Goal: Transaction & Acquisition: Purchase product/service

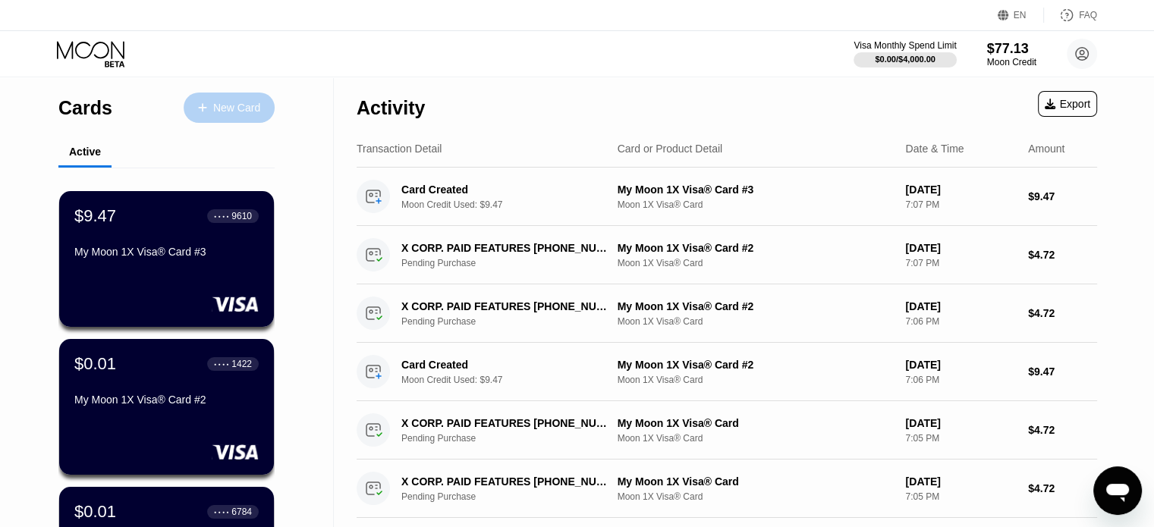
click at [228, 99] on div "New Card" at bounding box center [229, 108] width 91 height 30
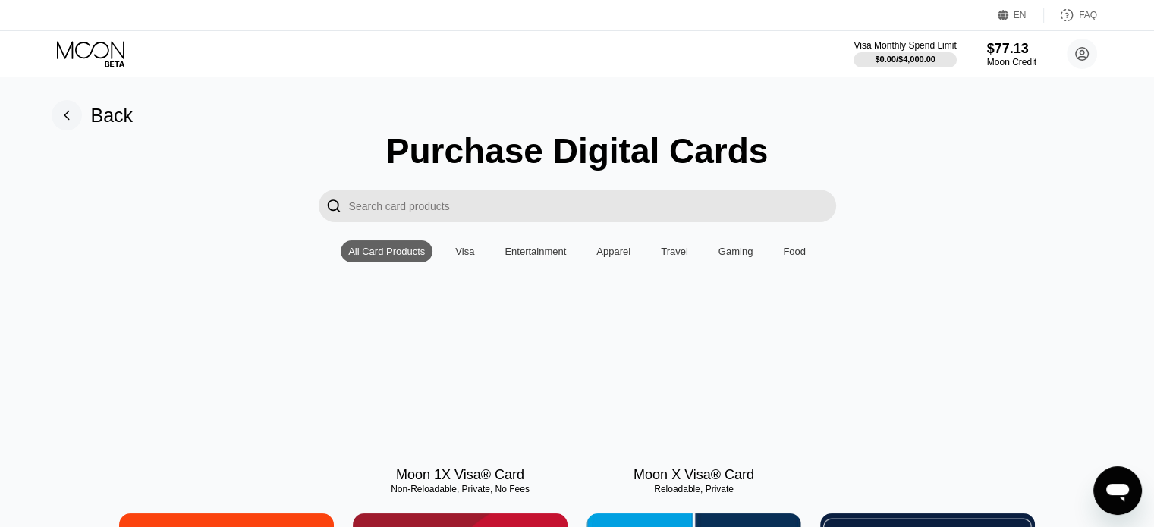
click at [581, 394] on div "Moon 1X Visa® Card Non-Reloadable, Private, No Fees Moon X Visa® Card Reloadabl…" at bounding box center [577, 401] width 1120 height 164
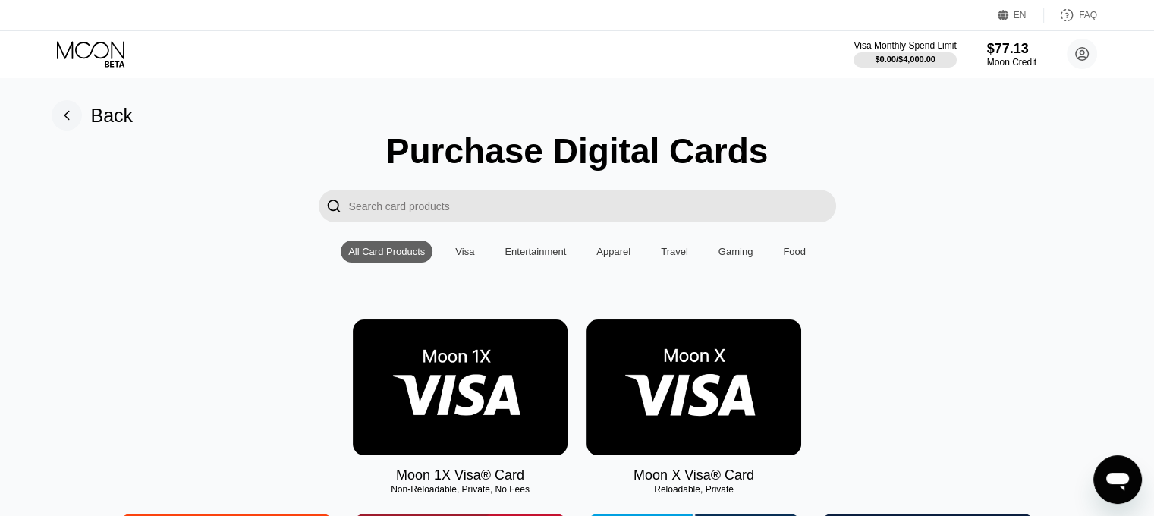
click at [555, 394] on img at bounding box center [460, 387] width 215 height 136
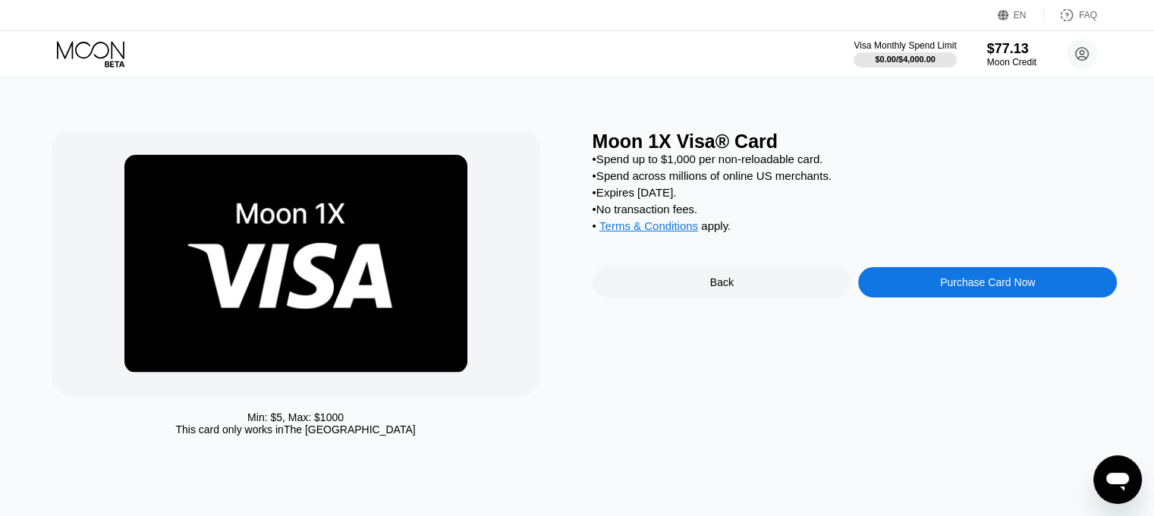
click at [977, 288] on div "Purchase Card Now" at bounding box center [987, 282] width 95 height 12
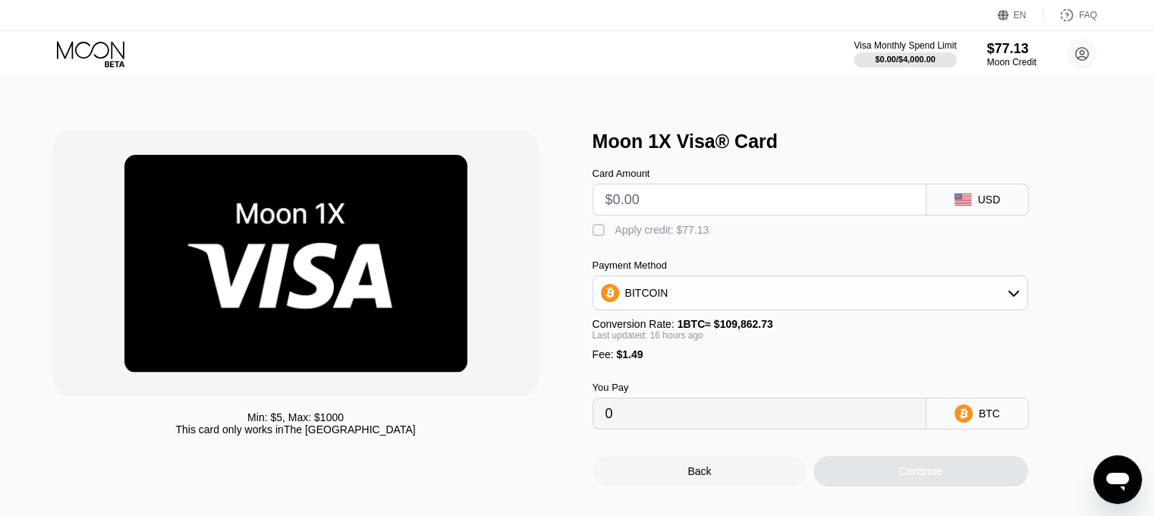
click at [756, 203] on input "text" at bounding box center [759, 199] width 308 height 30
type input "$9"
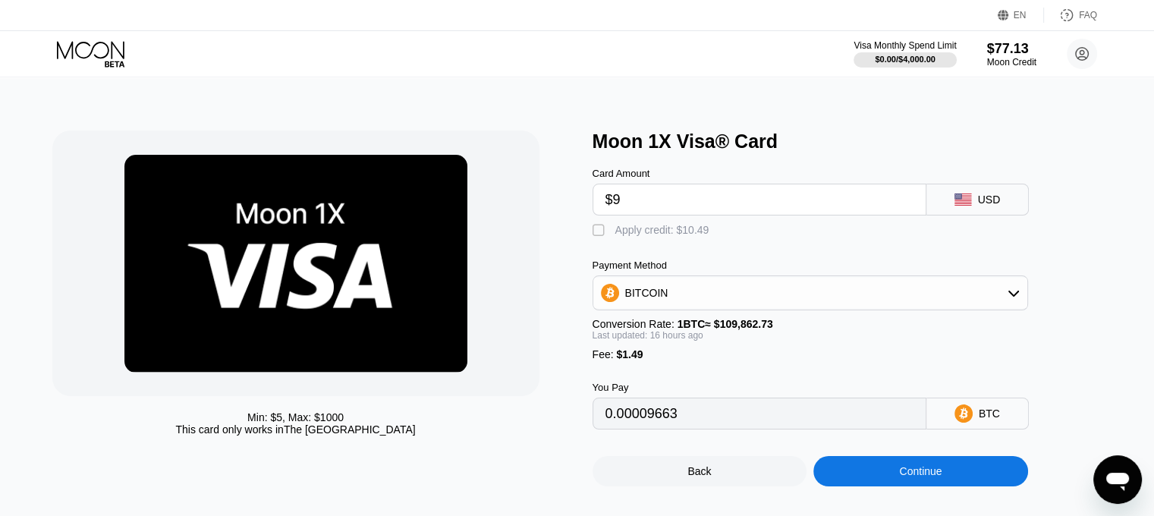
type input "0.00009663"
type input "$9.47"
type input "0.00010096"
type input "$9.47"
click at [634, 238] on div " Apply credit: $10.96" at bounding box center [654, 230] width 124 height 15
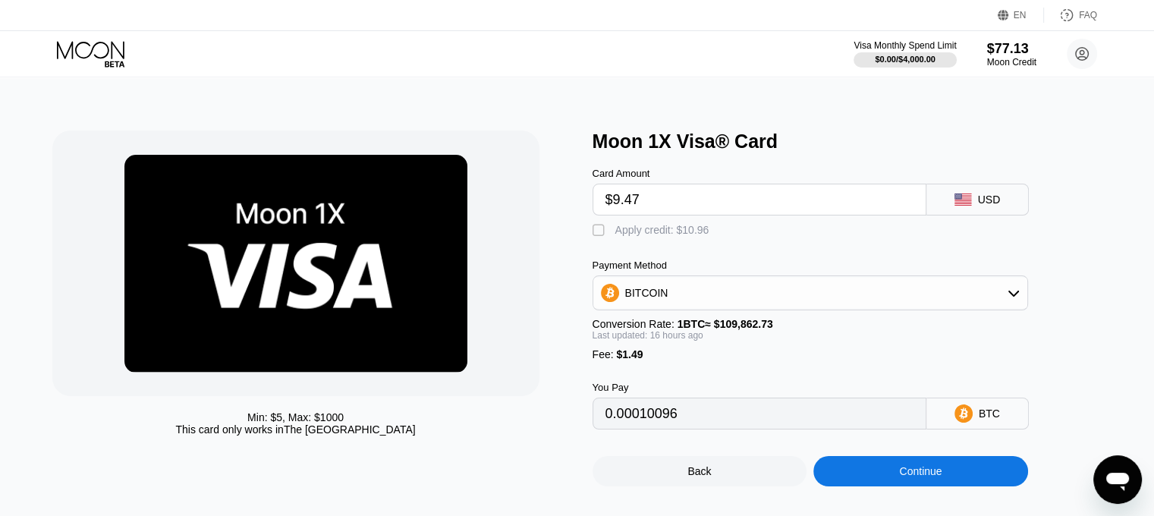
type input "0"
click at [912, 477] on div "Continue" at bounding box center [920, 471] width 42 height 12
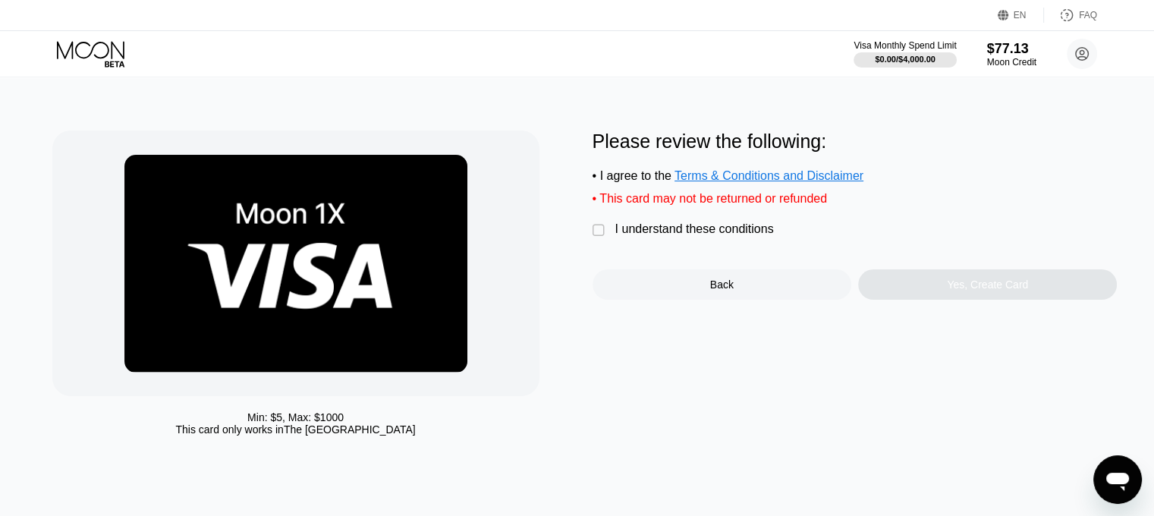
click at [668, 233] on div "I understand these conditions" at bounding box center [694, 229] width 159 height 14
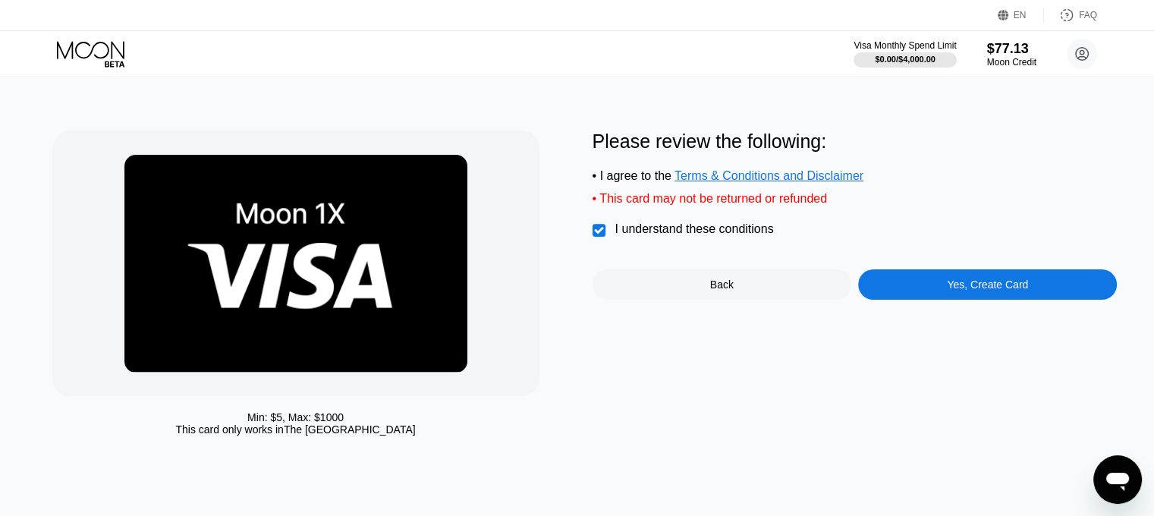
click at [1026, 300] on div "Yes, Create Card" at bounding box center [987, 284] width 259 height 30
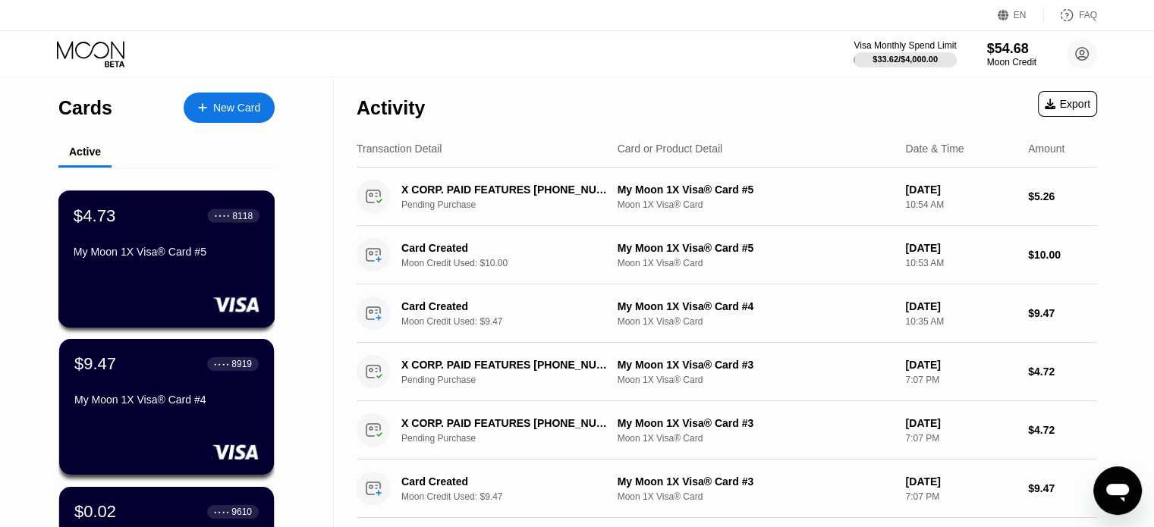
click at [197, 264] on div "My Moon 1X Visa® Card #5" at bounding box center [167, 255] width 186 height 18
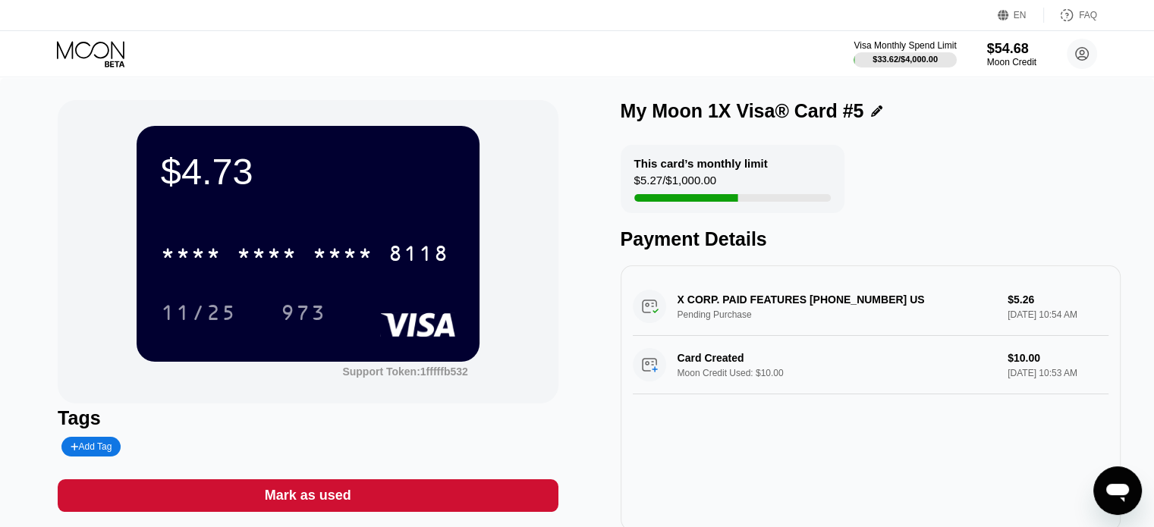
click at [112, 45] on icon at bounding box center [92, 54] width 71 height 27
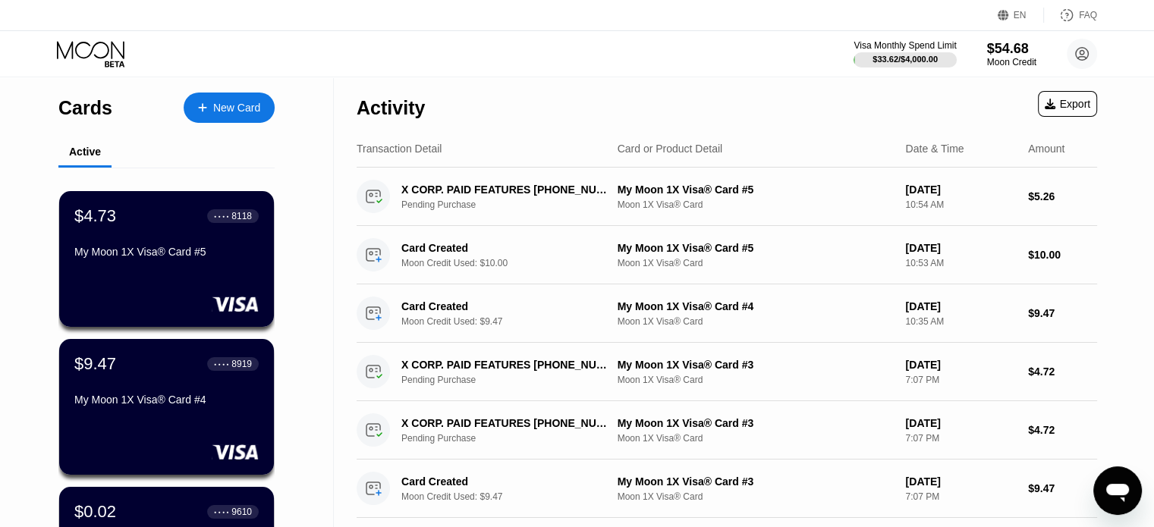
click at [221, 98] on div "New Card" at bounding box center [229, 108] width 91 height 30
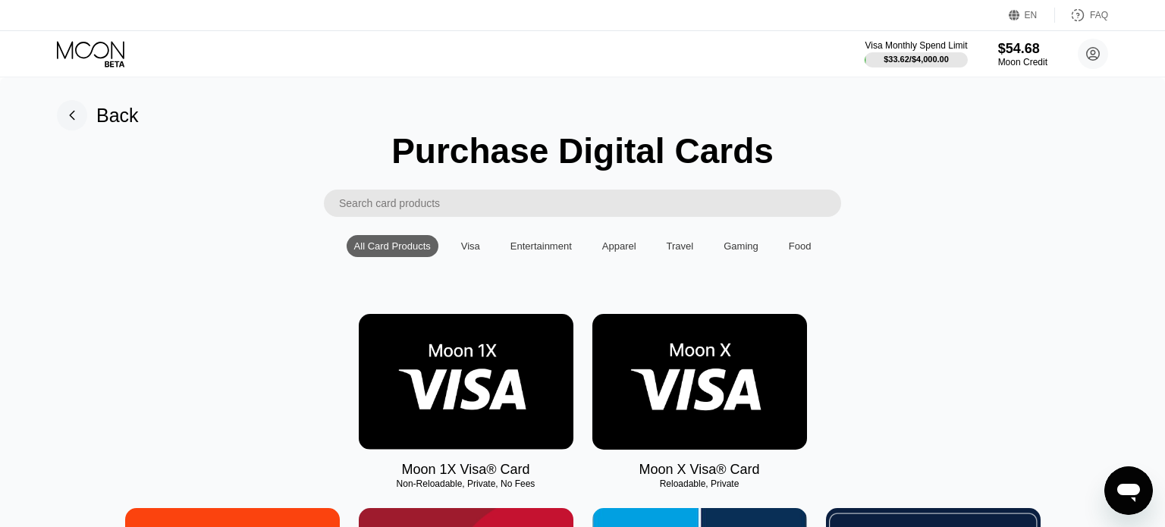
click at [492, 406] on img at bounding box center [466, 382] width 215 height 136
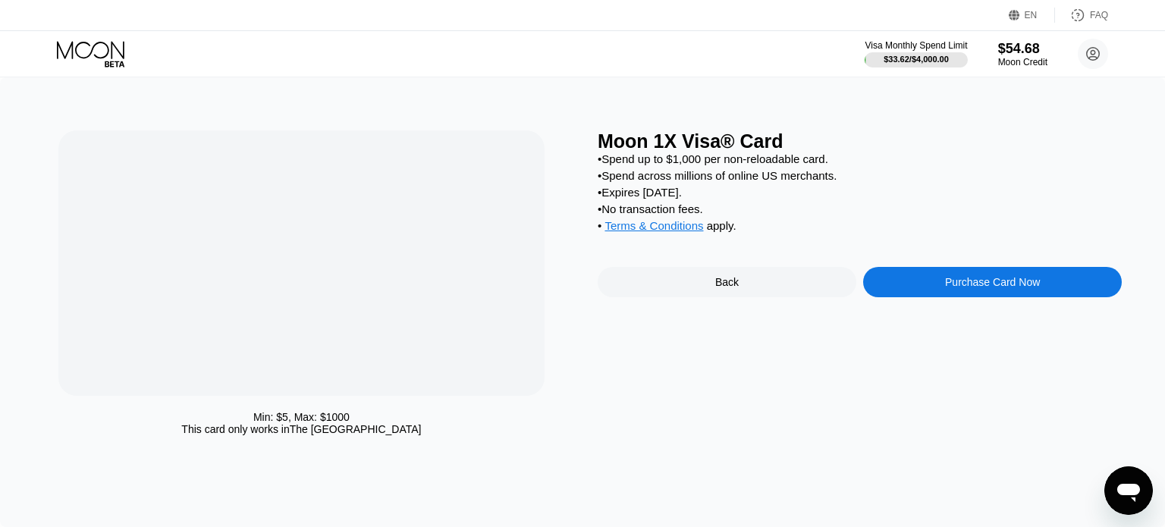
click at [492, 406] on div "Min: $ 5 , Max: $ 1000 This card only works in [GEOGRAPHIC_DATA]" at bounding box center [320, 286] width 524 height 313
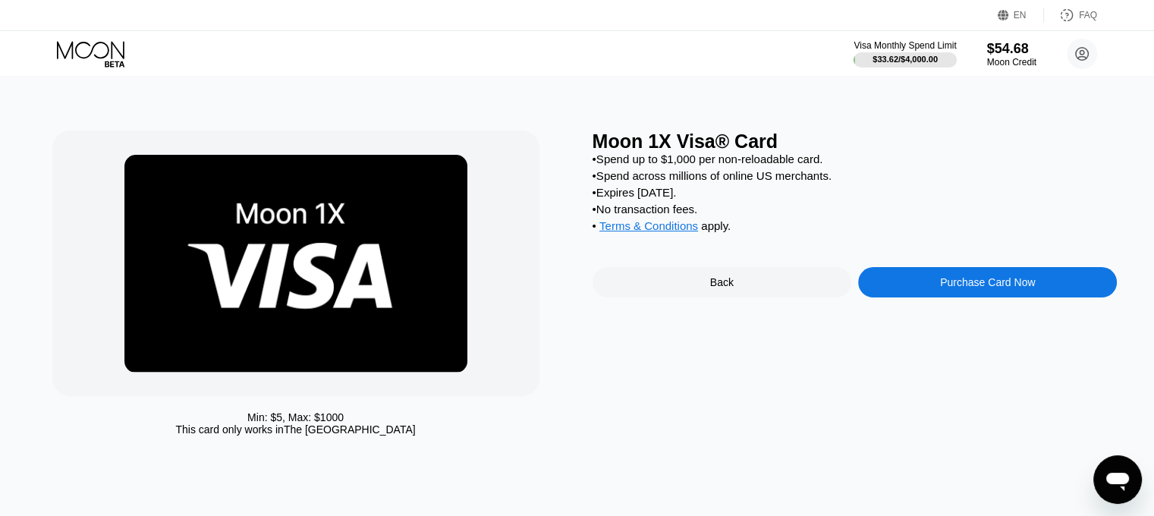
click at [919, 297] on div "Purchase Card Now" at bounding box center [987, 282] width 259 height 30
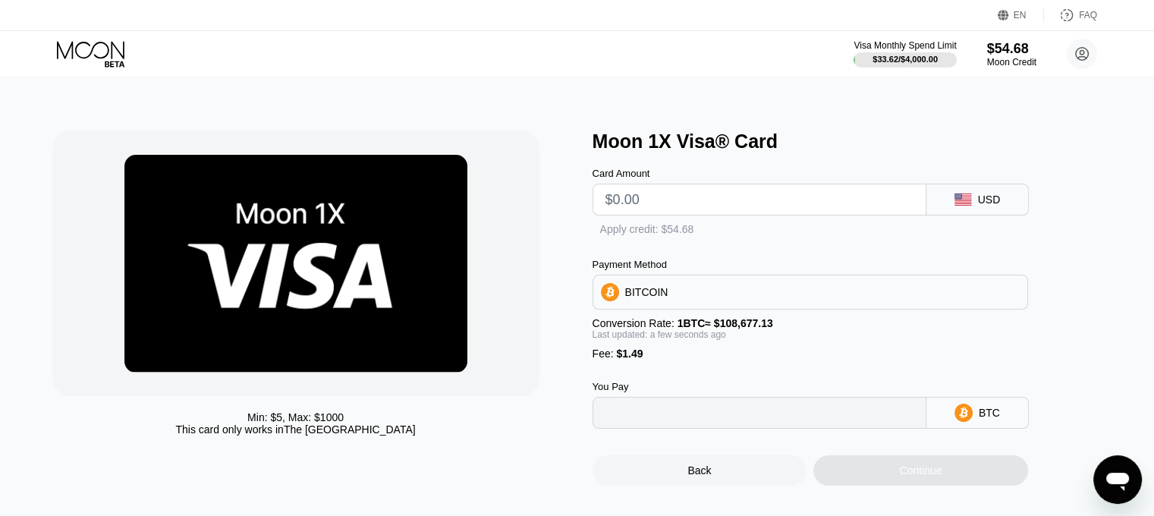
type input "0"
click at [716, 210] on input "text" at bounding box center [759, 199] width 308 height 30
type input "$1"
type input "0.00002292"
type input "$10"
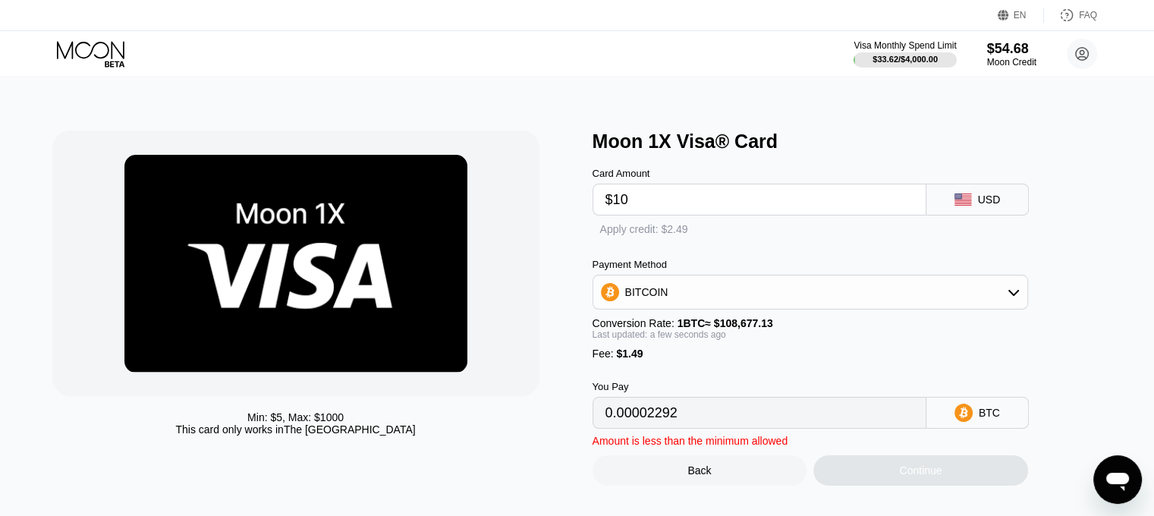
type input "0.00010573"
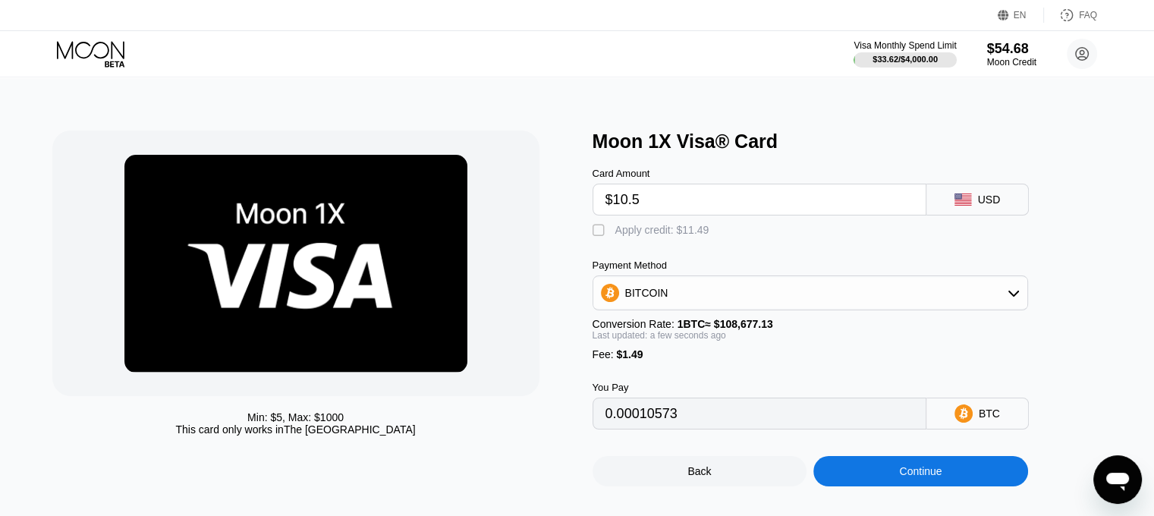
type input "$10.55"
type input "0.00011079"
type input "$10.55"
click at [685, 233] on div "Apply credit: $12.04" at bounding box center [662, 230] width 94 height 12
type input "0"
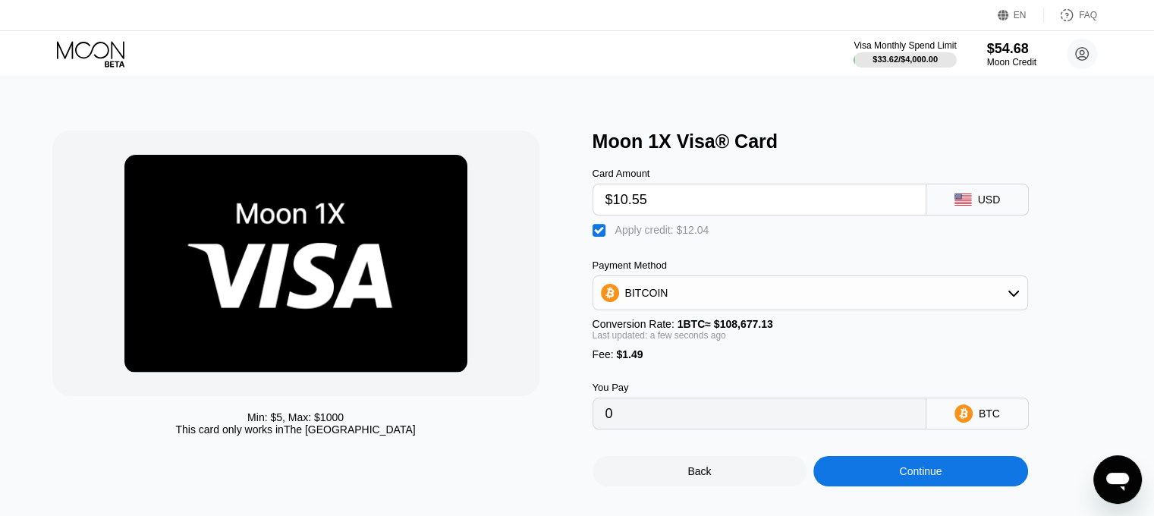
click at [895, 486] on div "Continue" at bounding box center [920, 471] width 215 height 30
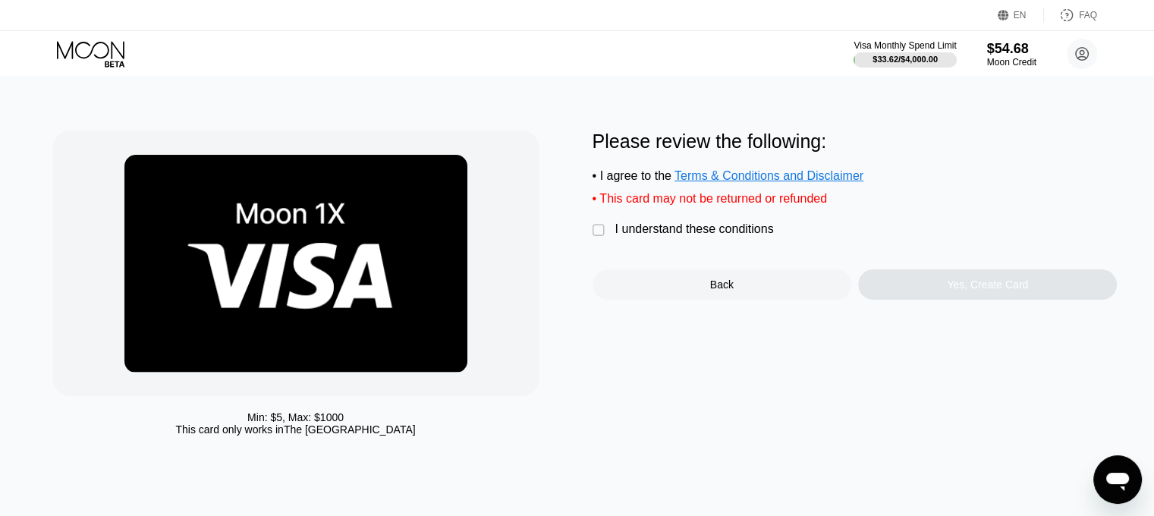
click at [715, 236] on div "I understand these conditions" at bounding box center [694, 229] width 159 height 14
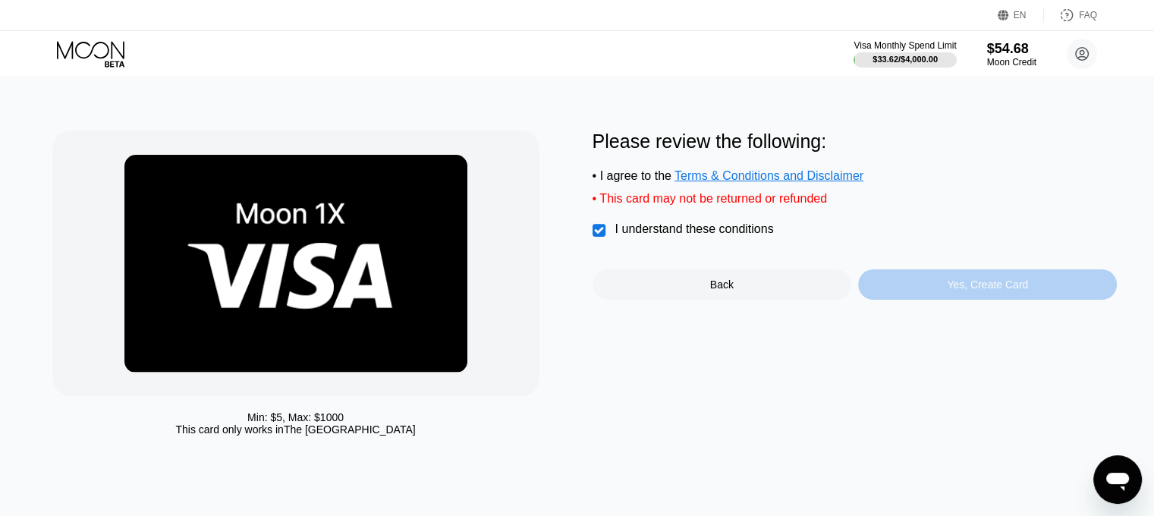
click at [945, 294] on div "Yes, Create Card" at bounding box center [987, 284] width 259 height 30
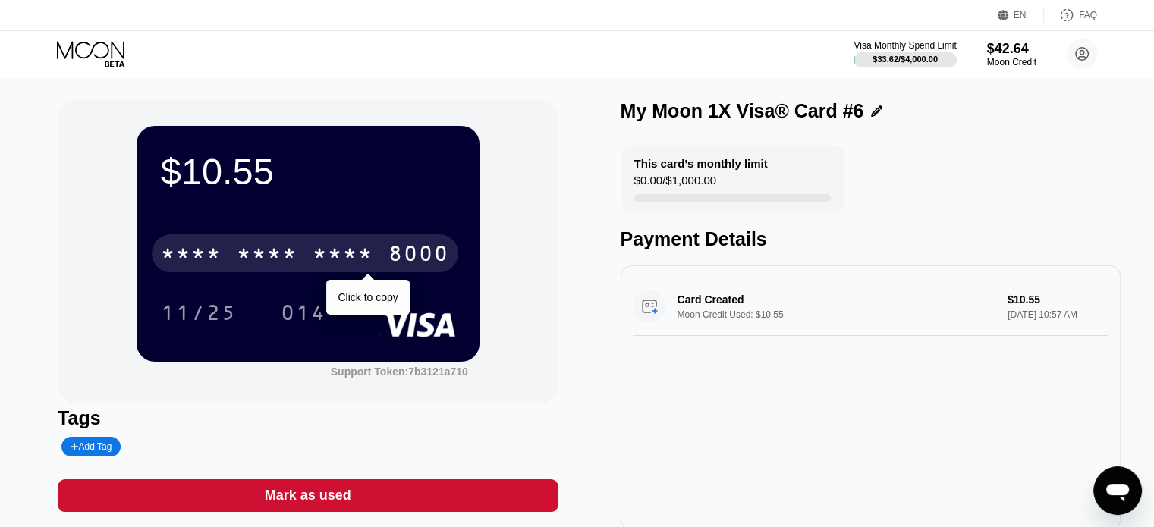
click at [386, 261] on div "* * * * * * * * * * * * 8000" at bounding box center [305, 253] width 306 height 38
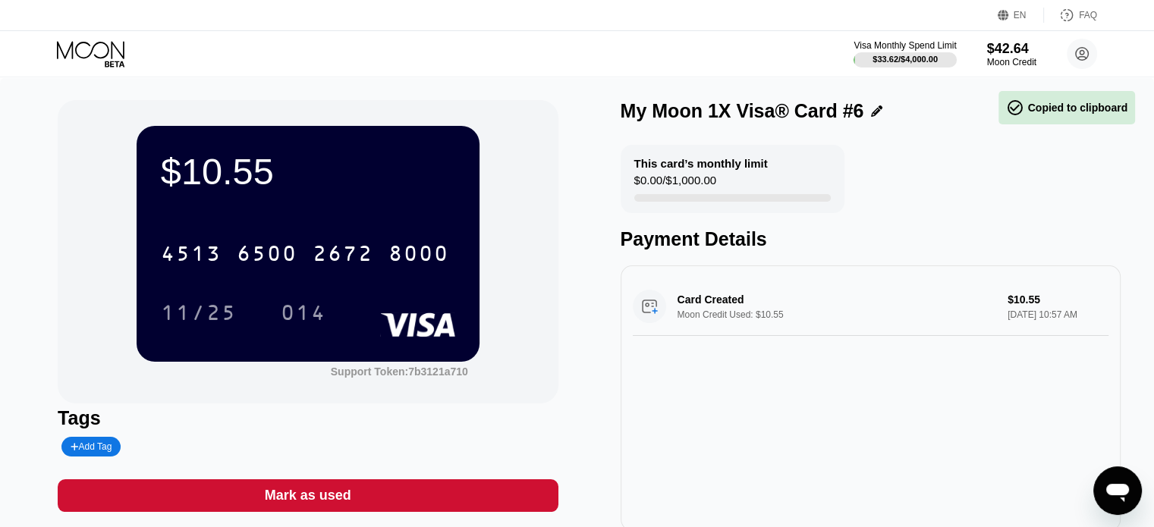
drag, startPoint x: 356, startPoint y: 314, endPoint x: 306, endPoint y: 314, distance: 50.1
click at [353, 314] on div "11/25 014" at bounding box center [308, 313] width 294 height 38
click at [305, 314] on div "014" at bounding box center [304, 315] width 46 height 24
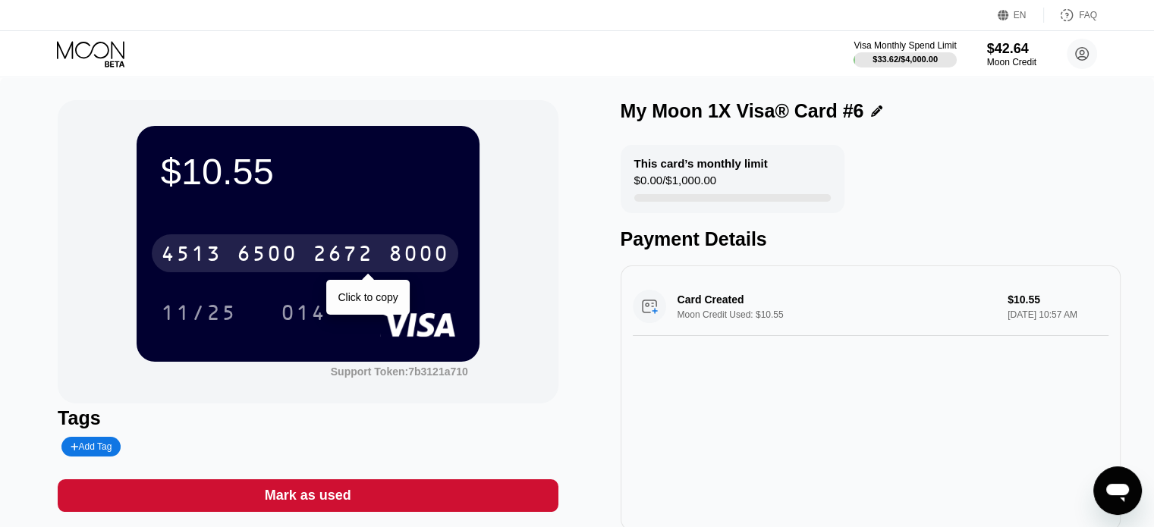
click at [362, 240] on div "[CREDIT_CARD_NUMBER]" at bounding box center [305, 253] width 306 height 38
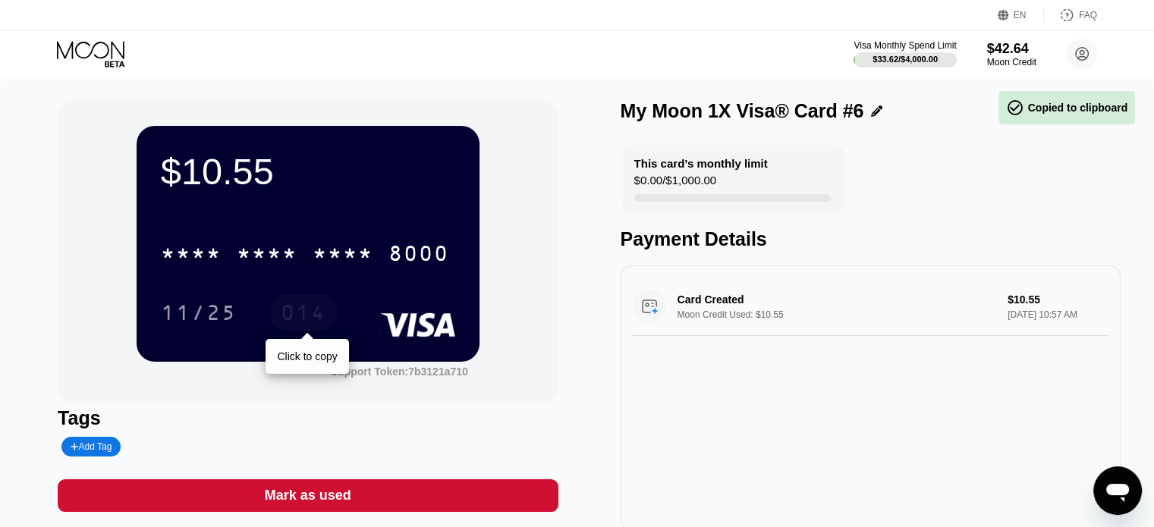
click at [305, 312] on div "014" at bounding box center [304, 315] width 46 height 24
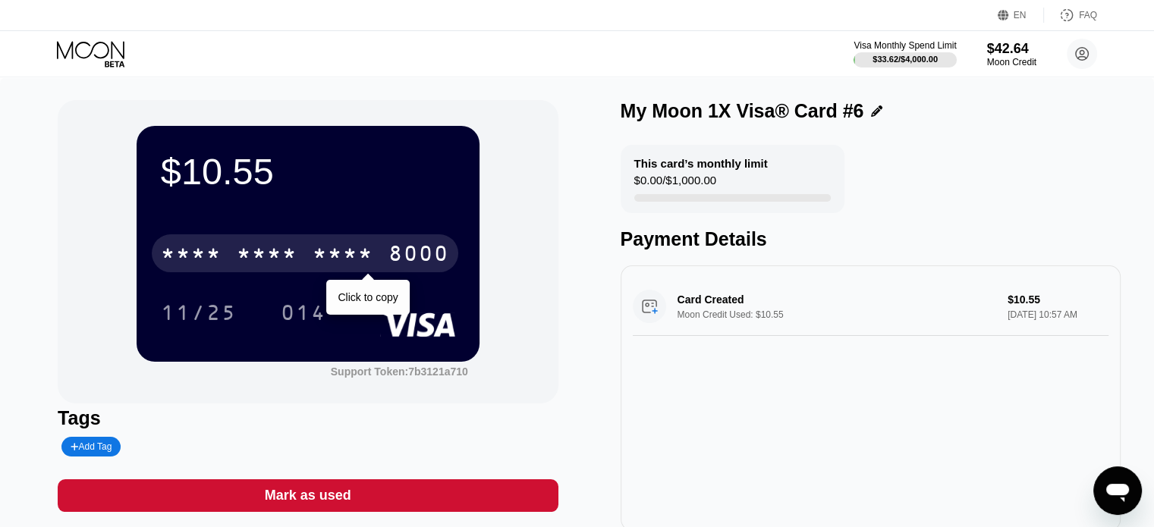
click at [344, 262] on div "* * * *" at bounding box center [343, 255] width 61 height 24
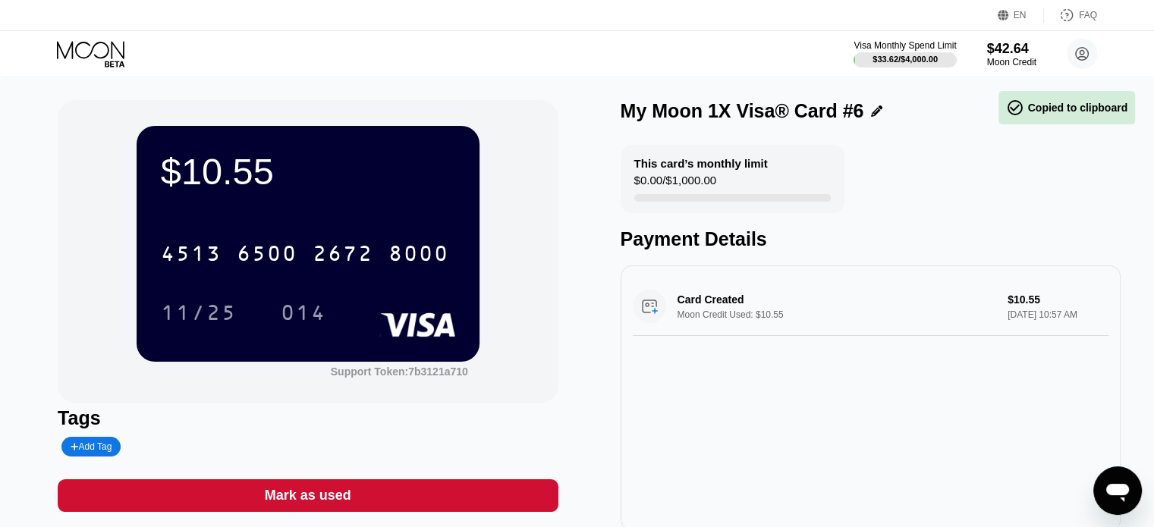
click at [339, 290] on div "4513 6500 2672 8000 11/25 014" at bounding box center [308, 268] width 294 height 90
click at [325, 300] on div "014" at bounding box center [303, 313] width 68 height 38
click at [92, 42] on icon at bounding box center [92, 54] width 71 height 27
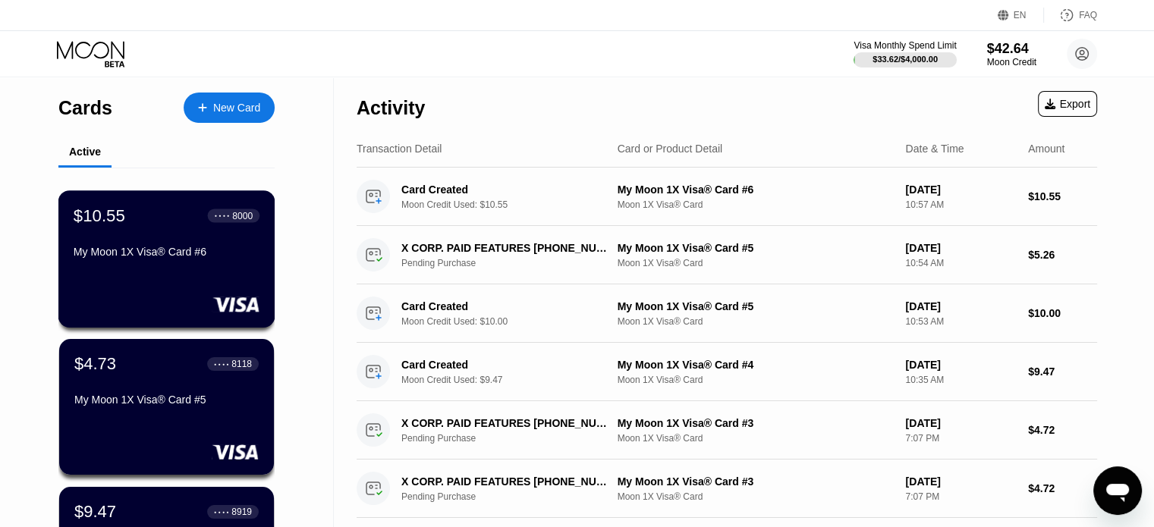
click at [162, 216] on div "$10.55 ● ● ● ● 8000" at bounding box center [167, 216] width 186 height 20
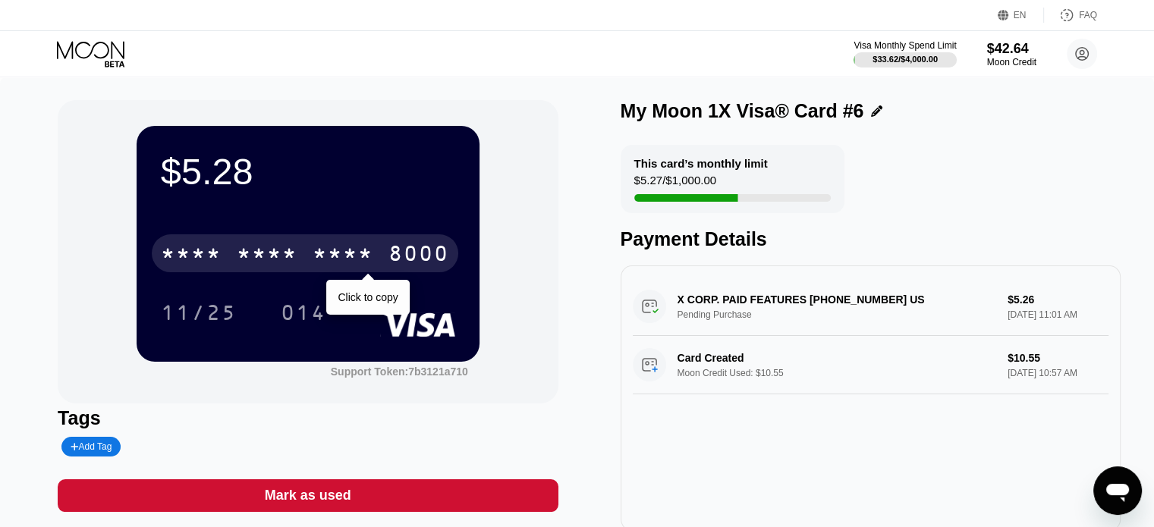
click at [248, 247] on div "* * * *" at bounding box center [267, 255] width 61 height 24
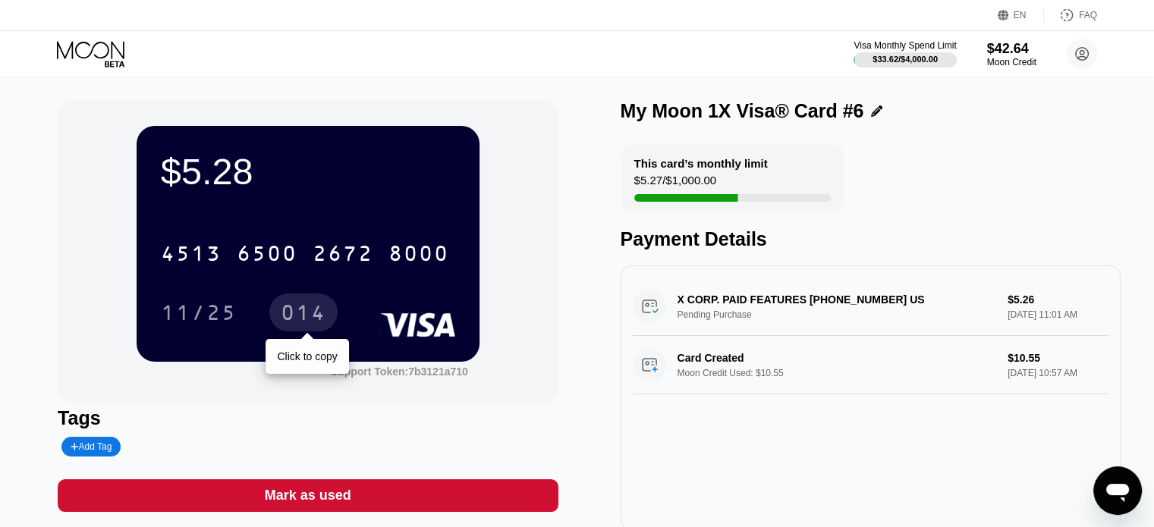
click at [286, 327] on div "014" at bounding box center [304, 315] width 46 height 24
